Goal: Navigation & Orientation: Find specific page/section

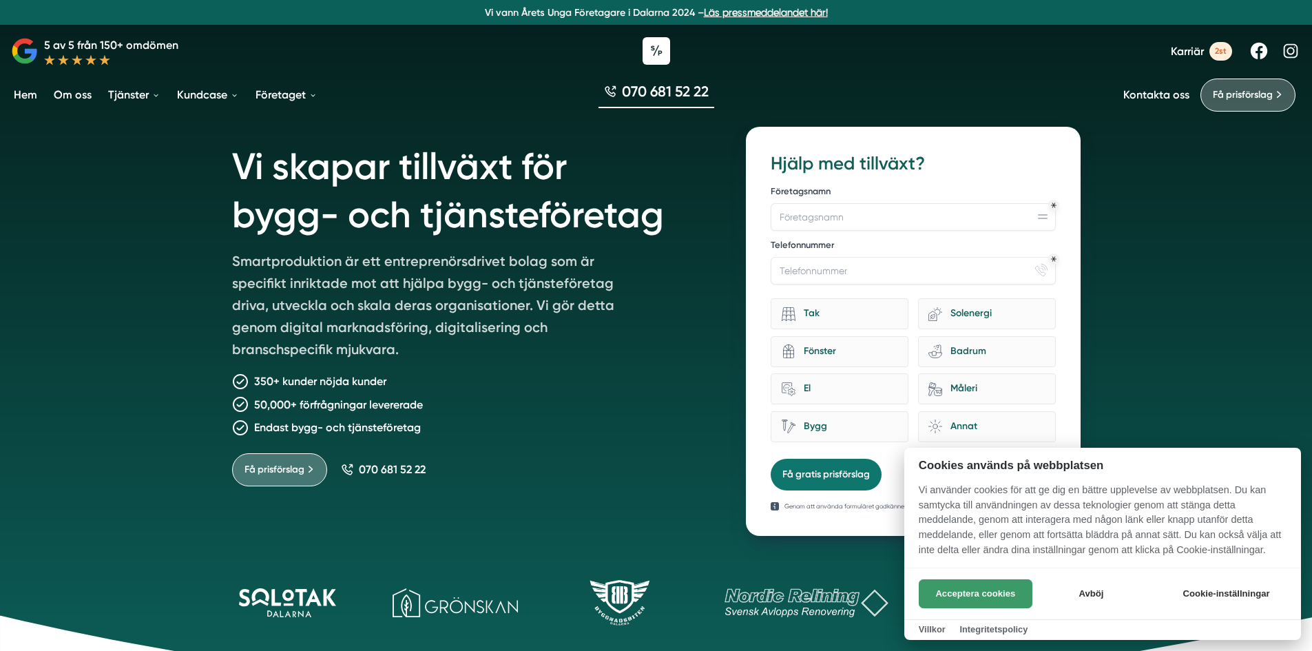
click at [999, 601] on button "Acceptera cookies" at bounding box center [976, 593] width 114 height 29
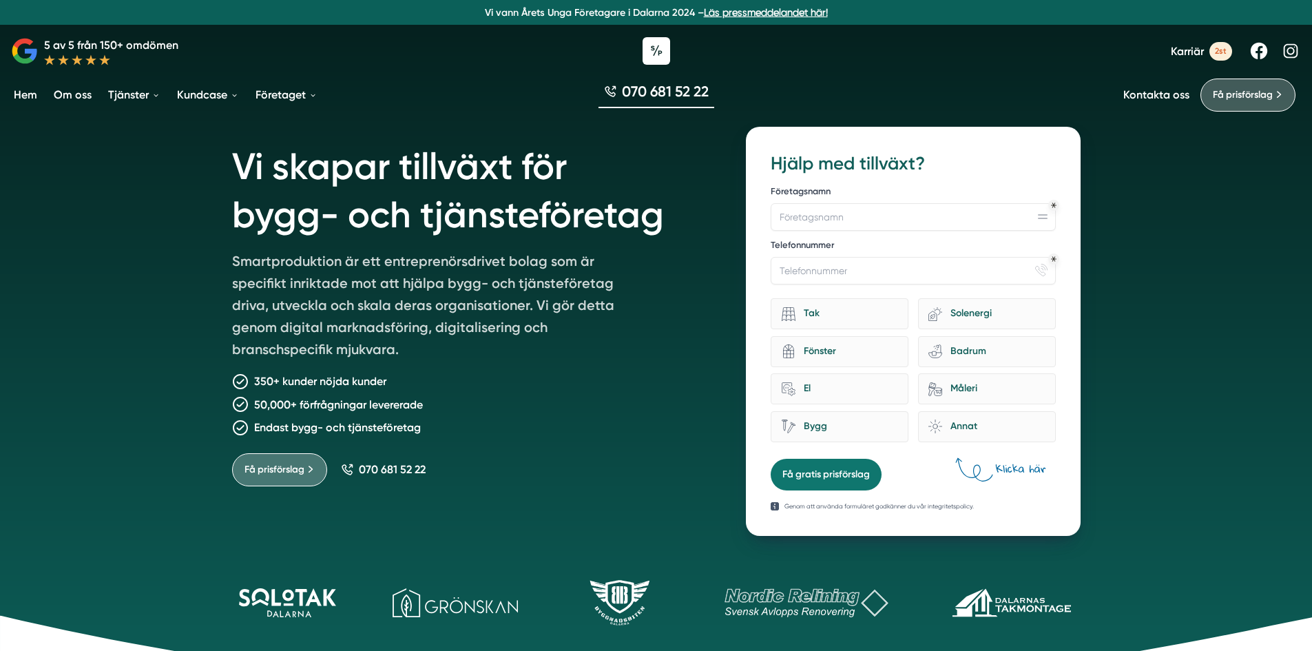
click at [1223, 49] on span "2st" at bounding box center [1221, 51] width 23 height 19
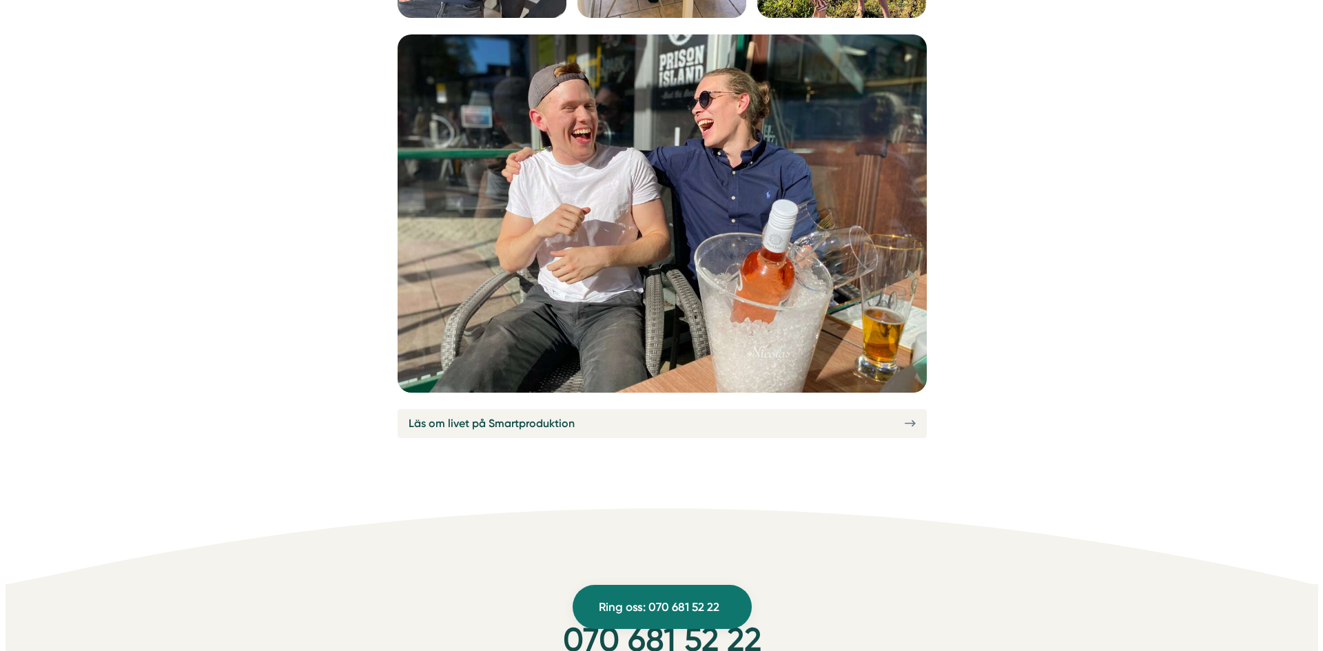
scroll to position [4247, 0]
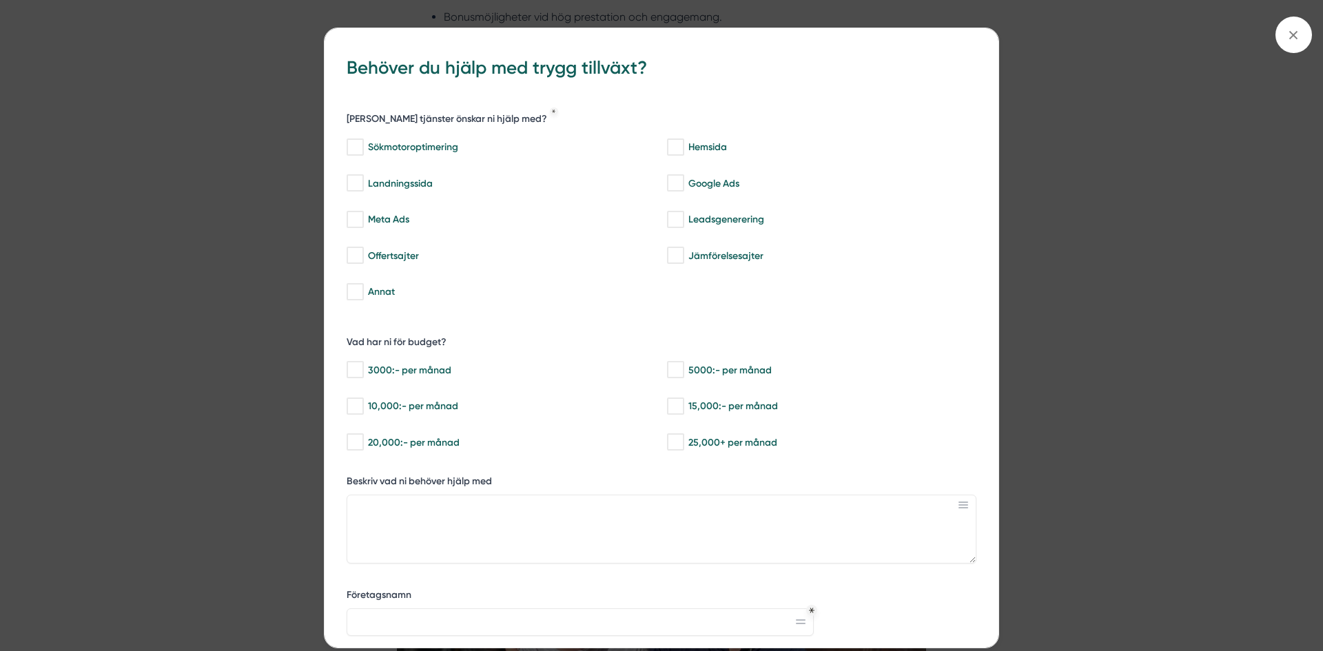
drag, startPoint x: 1320, startPoint y: 43, endPoint x: 1293, endPoint y: 515, distance: 472.0
